Goal: Task Accomplishment & Management: Manage account settings

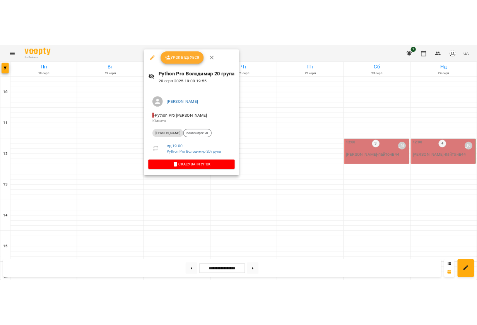
scroll to position [316, 0]
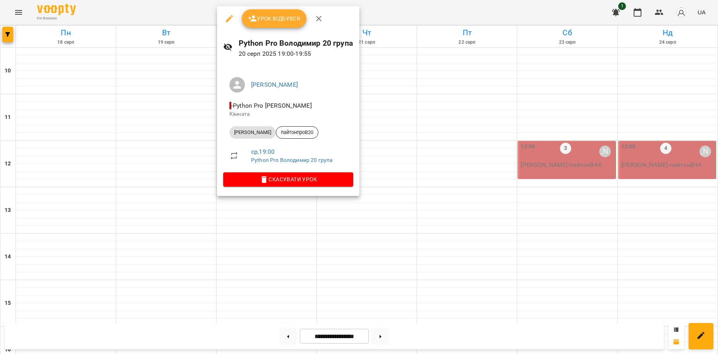
click at [169, 10] on div at bounding box center [359, 177] width 718 height 354
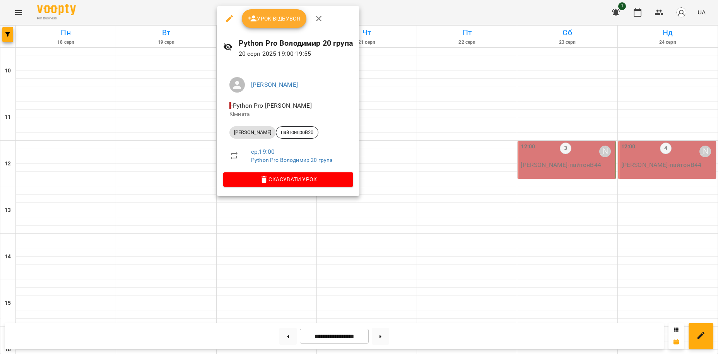
click at [282, 18] on span "Урок відбувся" at bounding box center [274, 18] width 53 height 9
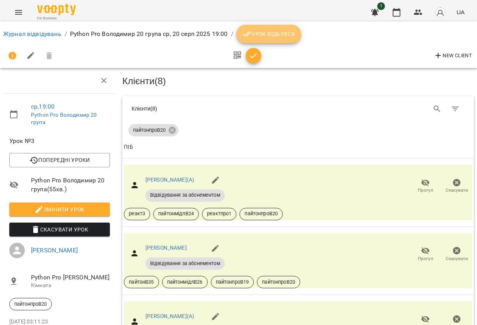
click at [273, 34] on span "Урок відбувся" at bounding box center [269, 33] width 53 height 9
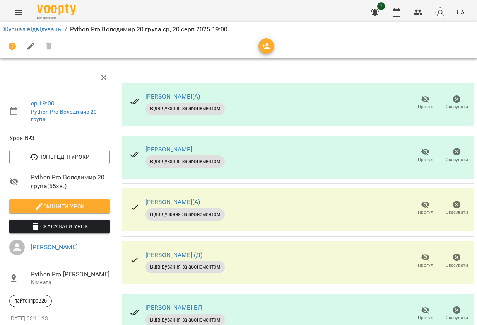
scroll to position [176, 0]
click at [425, 306] on icon "button" at bounding box center [425, 310] width 9 height 9
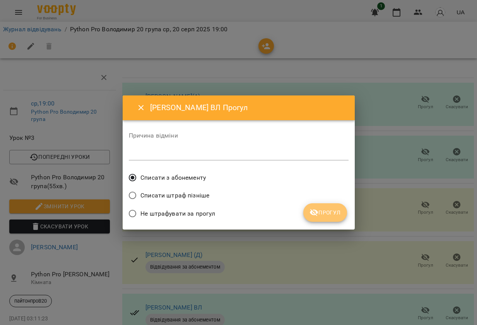
click at [322, 210] on span "Прогул" at bounding box center [325, 212] width 31 height 9
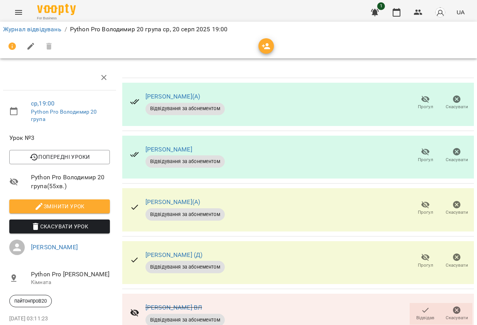
scroll to position [185, 0]
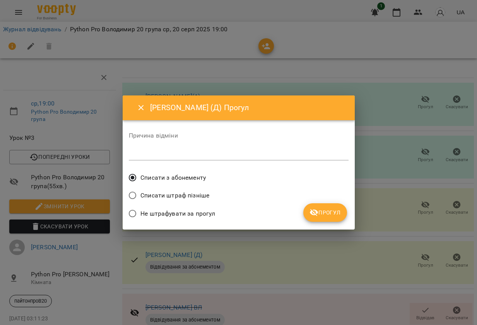
click at [330, 209] on span "Прогул" at bounding box center [325, 212] width 31 height 9
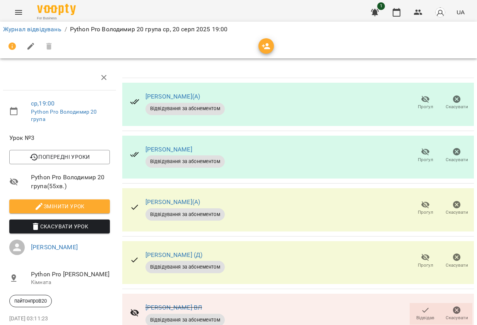
scroll to position [0, 0]
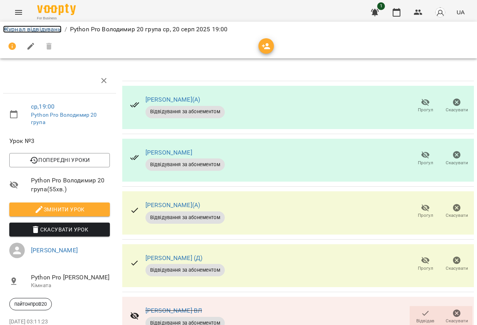
click at [32, 28] on link "Журнал відвідувань" at bounding box center [32, 29] width 58 height 7
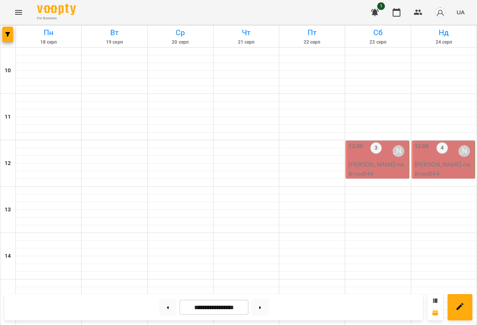
scroll to position [361, 0]
